Goal: Find specific page/section: Find specific page/section

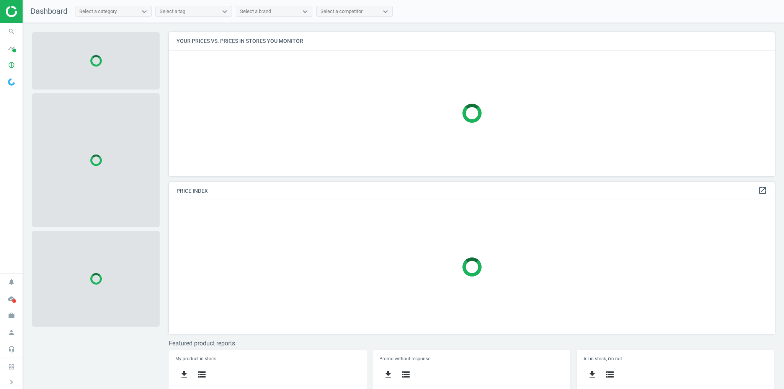
scroll to position [153, 611]
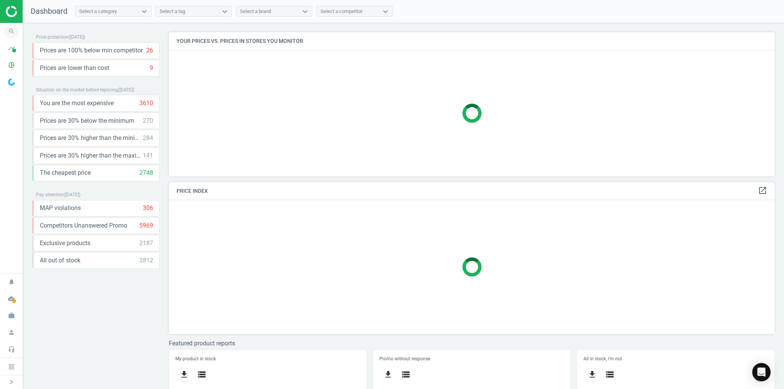
click at [11, 31] on icon "search" at bounding box center [11, 31] width 15 height 15
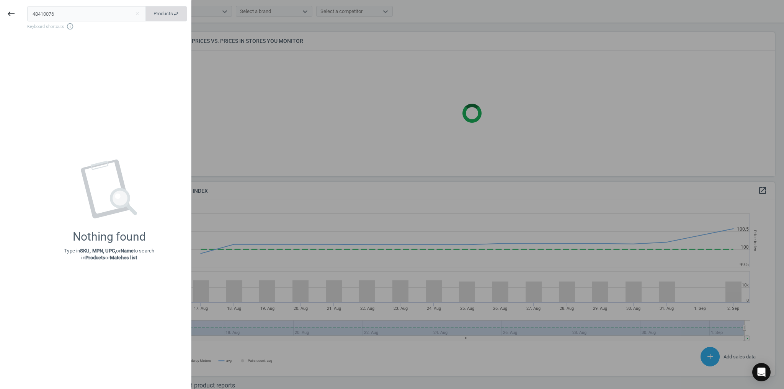
scroll to position [186, 611]
type input "48410076"
click at [190, 13] on div "48410076 close Products swap_horiz Keyboard shortcuts info_outline" at bounding box center [109, 18] width 164 height 24
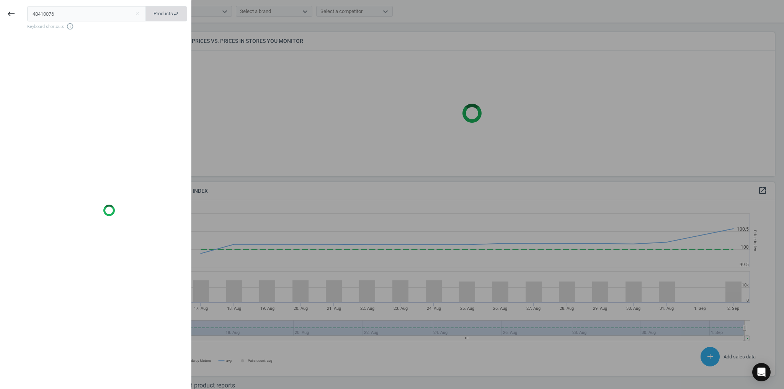
click at [160, 15] on span "Products swap_horiz" at bounding box center [166, 13] width 26 height 7
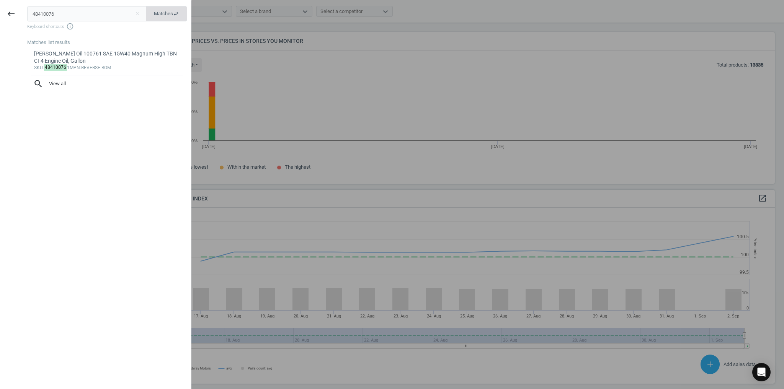
scroll to position [161, 611]
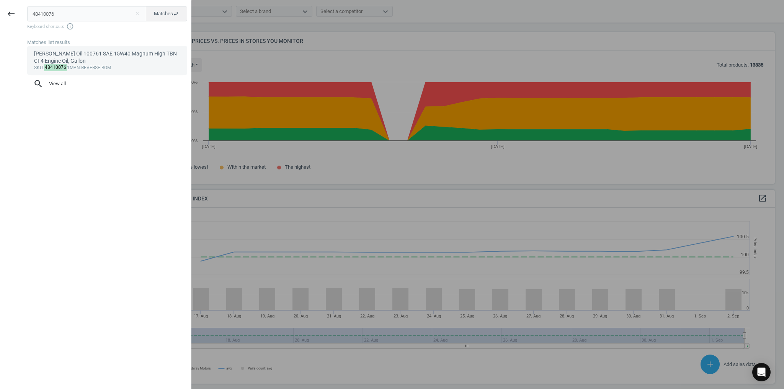
click at [62, 61] on div "[PERSON_NAME] Oil 100761 SAE 15W40 Magnum High TBN CI-4 Engine Oil, Gallon" at bounding box center [107, 57] width 147 height 15
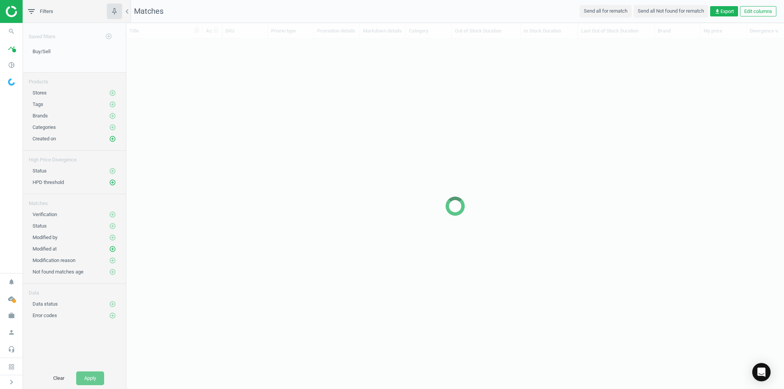
scroll to position [5, 5]
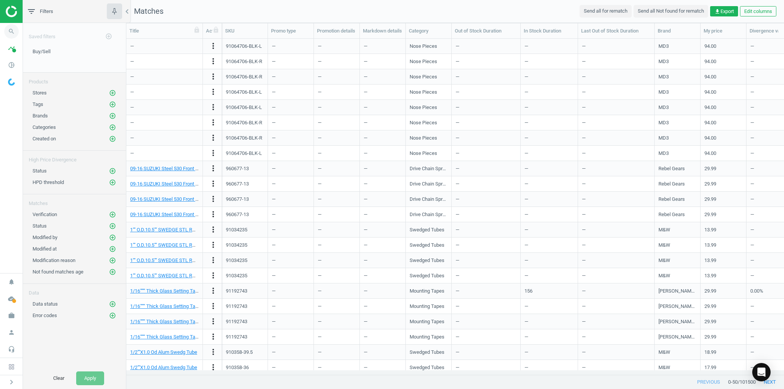
click at [17, 33] on icon "search" at bounding box center [11, 31] width 15 height 15
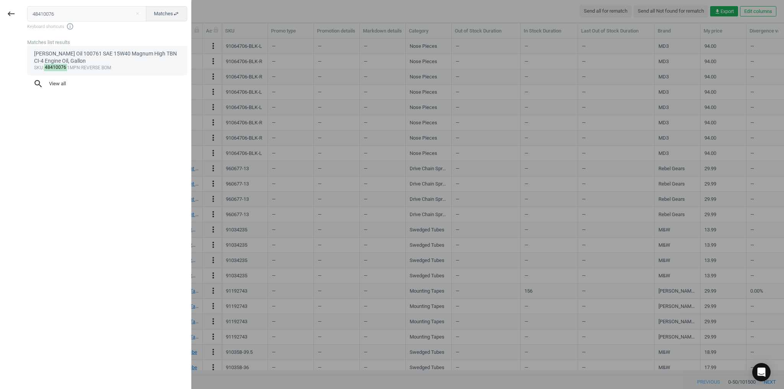
click at [65, 57] on div "[PERSON_NAME] Oil 100761 SAE 15W40 Magnum High TBN CI-4 Engine Oil, Gallon" at bounding box center [107, 57] width 147 height 15
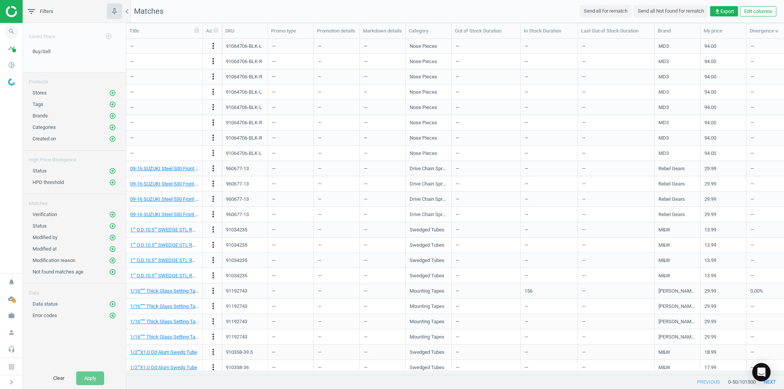
click at [13, 33] on icon "search" at bounding box center [11, 31] width 15 height 15
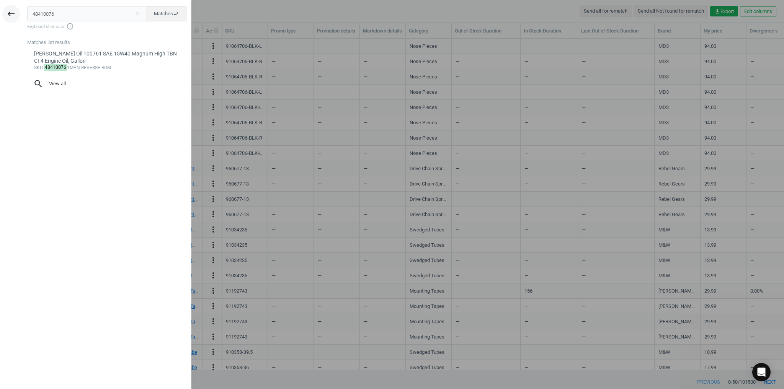
click at [10, 12] on icon "keyboard_backspace" at bounding box center [11, 13] width 9 height 9
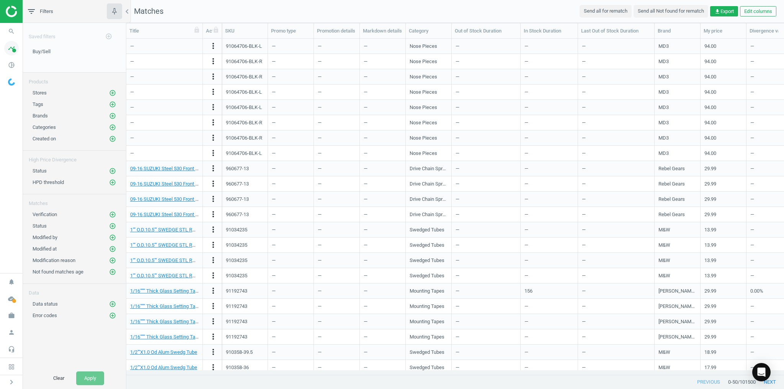
click at [11, 41] on icon "timeline" at bounding box center [11, 48] width 15 height 15
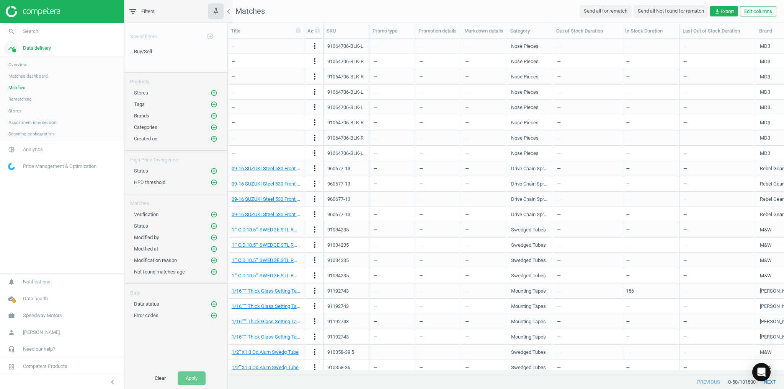
scroll to position [5, 5]
click at [27, 33] on span "Search" at bounding box center [30, 31] width 15 height 7
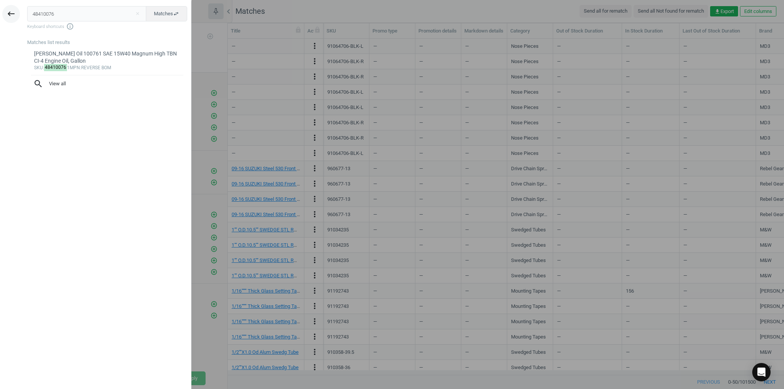
click at [10, 11] on icon "keyboard_backspace" at bounding box center [11, 13] width 9 height 9
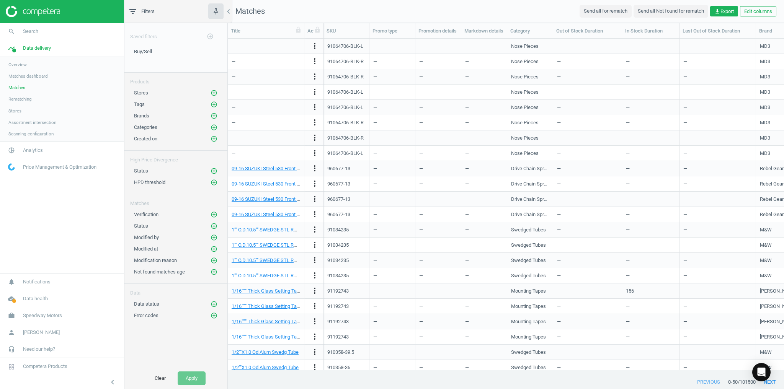
click at [35, 65] on link "Overview" at bounding box center [62, 64] width 124 height 11
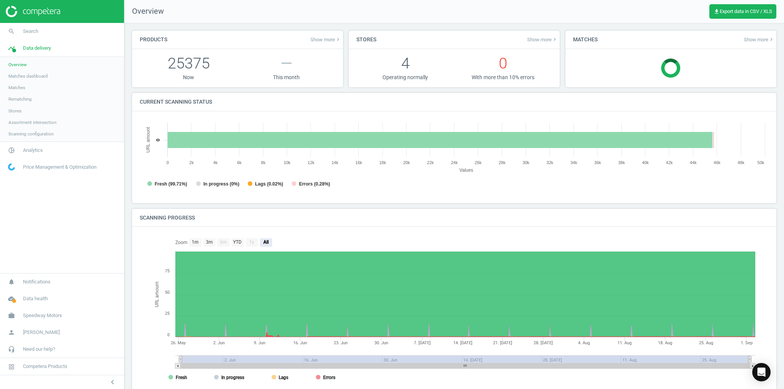
scroll to position [4, 4]
click at [22, 87] on span "Matches" at bounding box center [16, 88] width 17 height 6
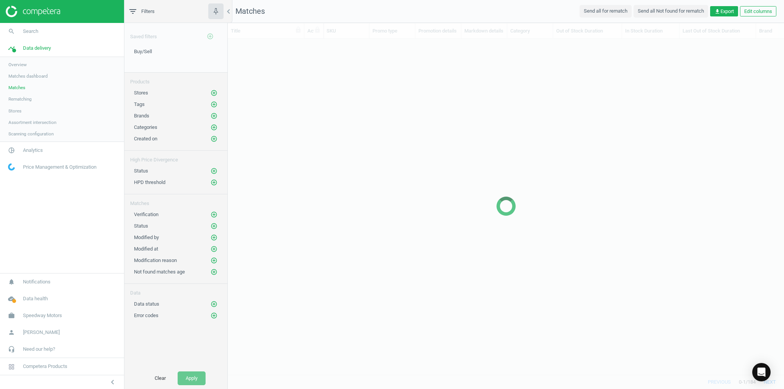
scroll to position [327, 551]
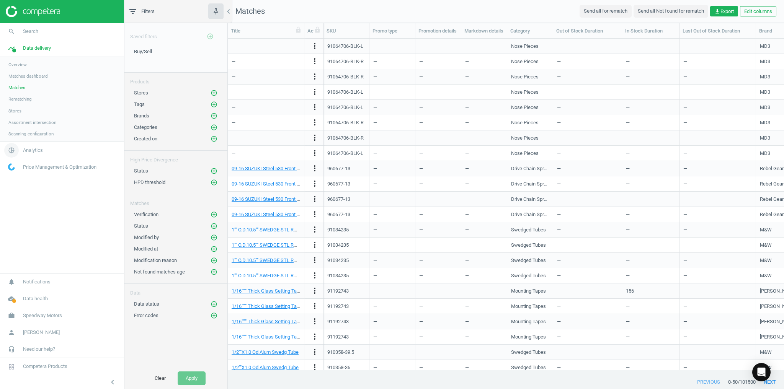
click at [26, 148] on span "Analytics" at bounding box center [33, 150] width 20 height 7
click at [19, 90] on span "Products" at bounding box center [17, 93] width 18 height 6
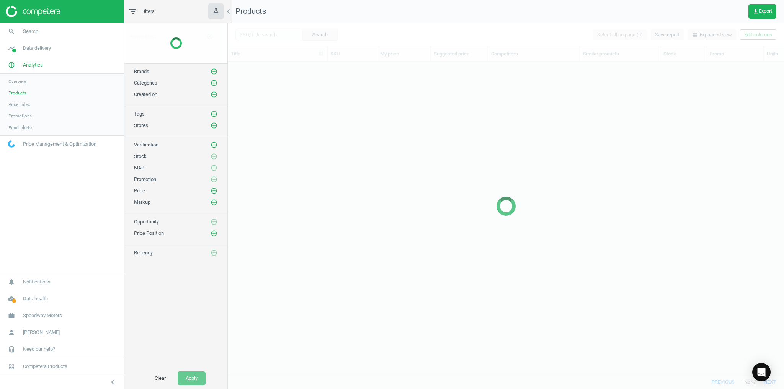
scroll to position [304, 551]
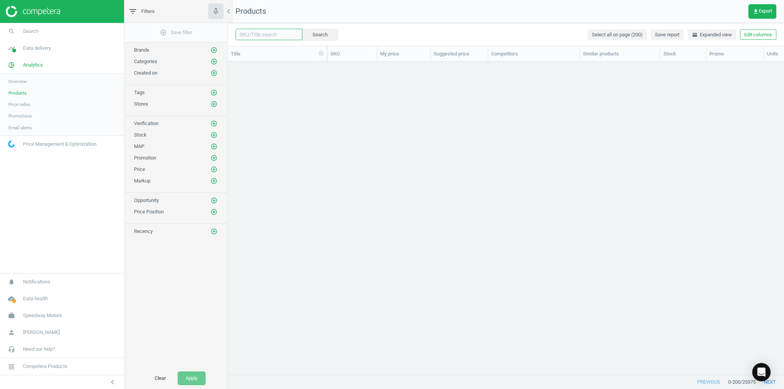
click at [274, 37] on input "text" at bounding box center [268, 34] width 67 height 11
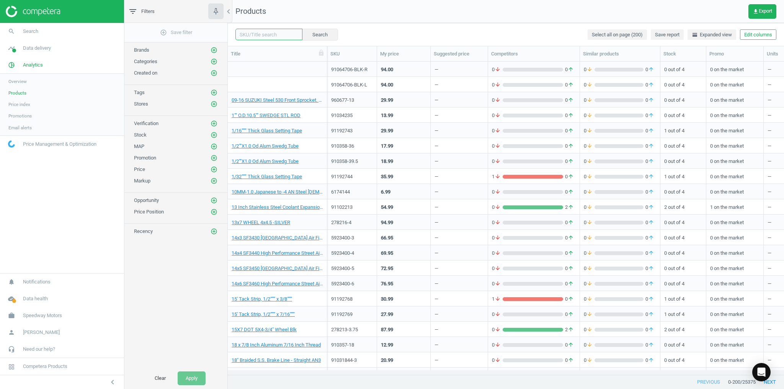
paste input "48410076"
click at [307, 35] on button "Search" at bounding box center [319, 34] width 36 height 11
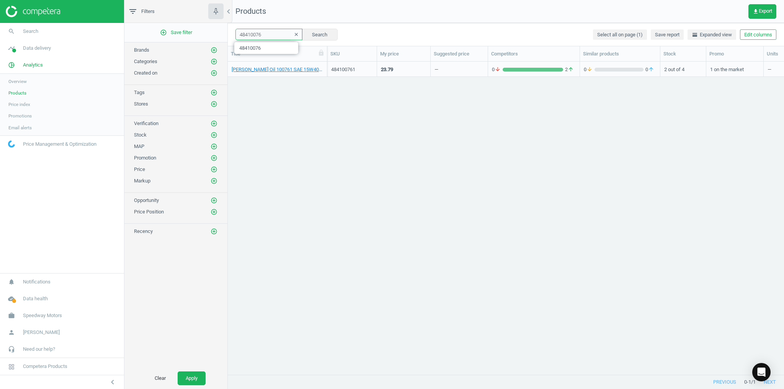
drag, startPoint x: 266, startPoint y: 34, endPoint x: 237, endPoint y: 35, distance: 29.1
click at [237, 35] on input "48410076" at bounding box center [268, 34] width 67 height 11
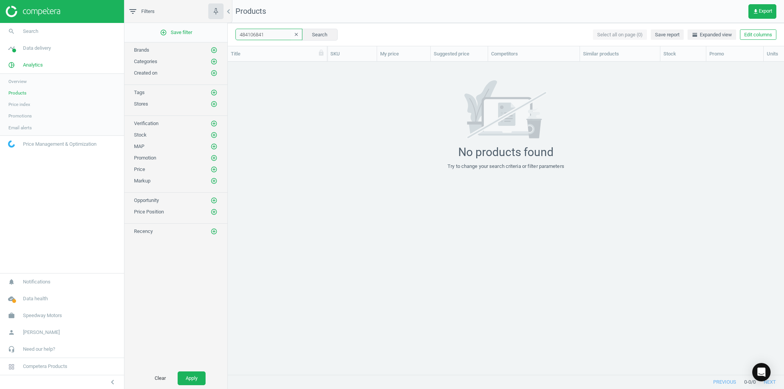
drag, startPoint x: 263, startPoint y: 36, endPoint x: 239, endPoint y: 36, distance: 24.5
click at [239, 36] on input "484106841" at bounding box center [268, 34] width 67 height 11
type input "48410620"
